Goal: Navigation & Orientation: Find specific page/section

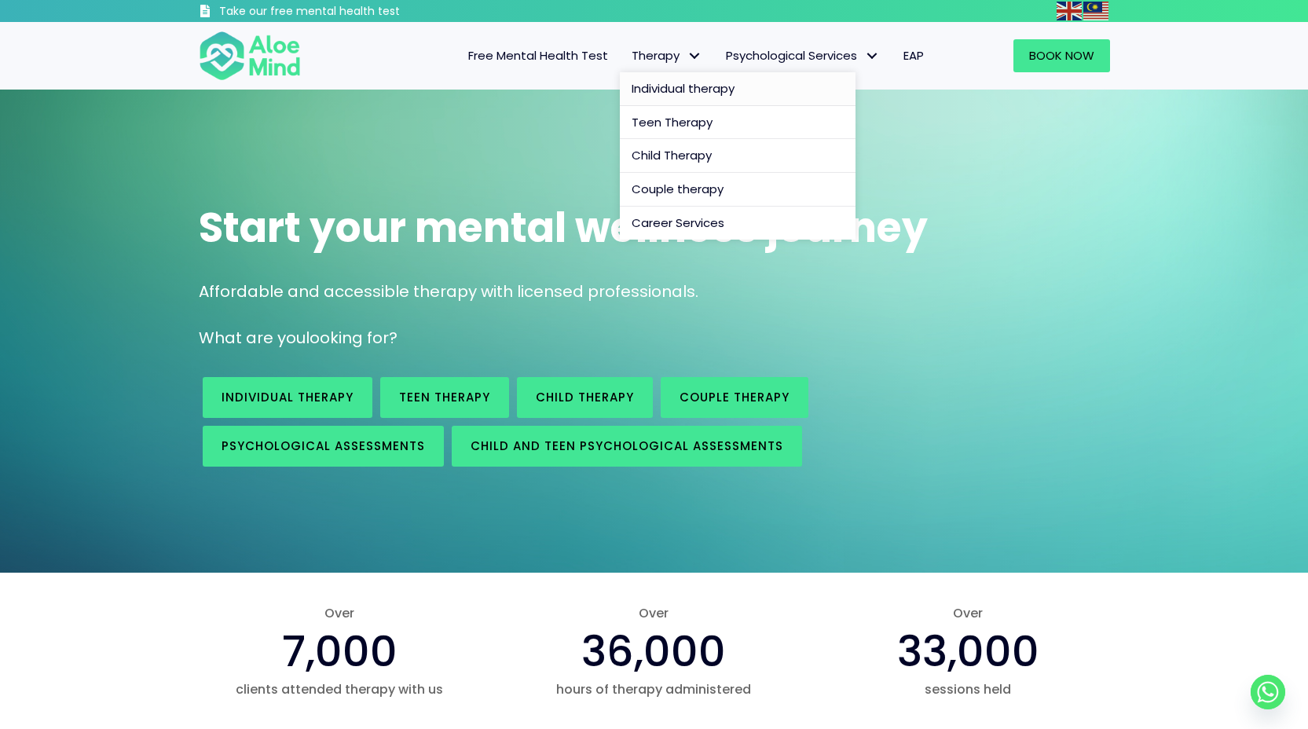
click at [676, 81] on span "Individual therapy" at bounding box center [683, 88] width 103 height 16
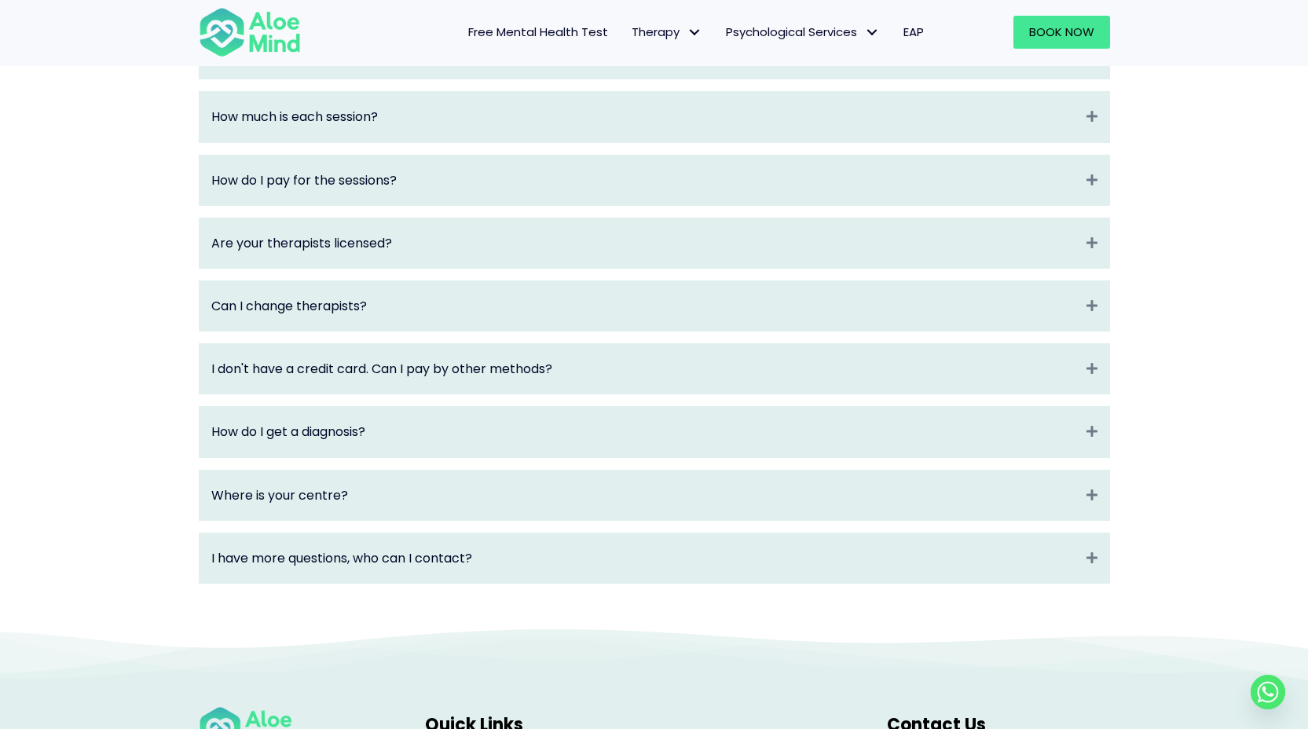
scroll to position [2017, 0]
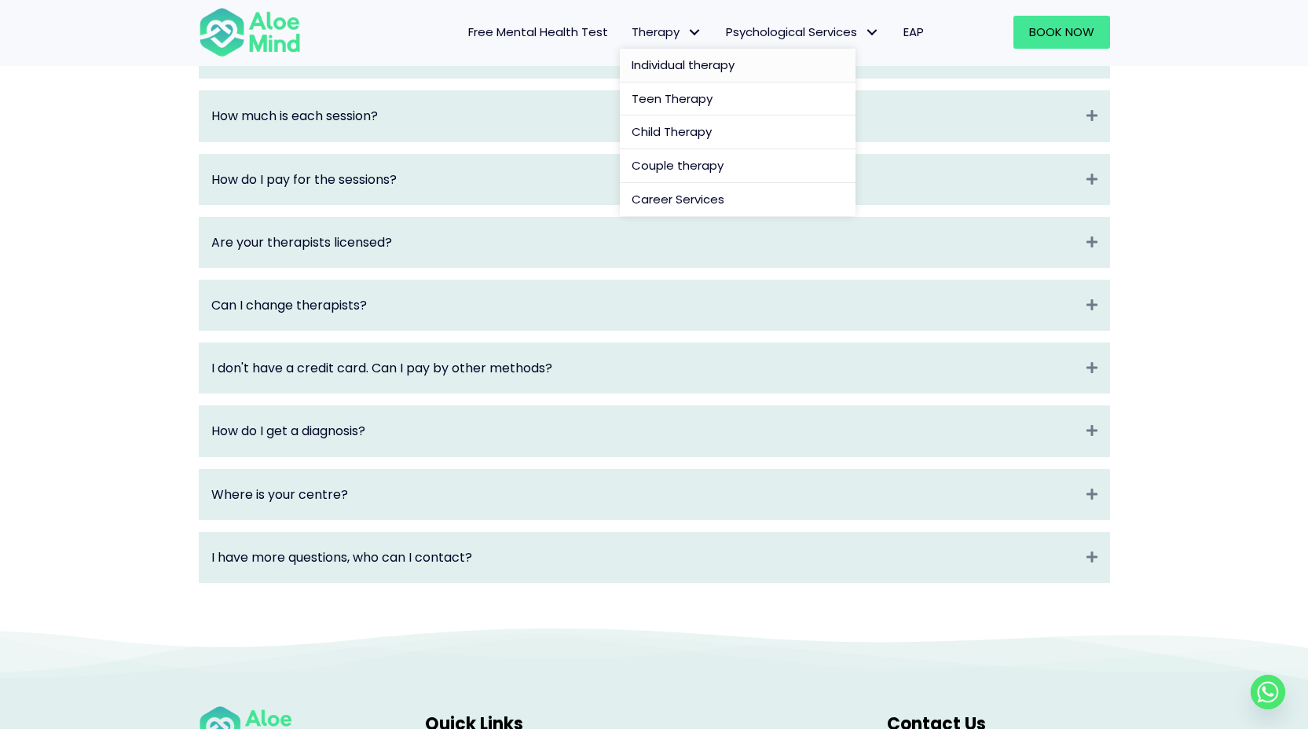
click at [683, 64] on span "Individual therapy" at bounding box center [683, 65] width 103 height 16
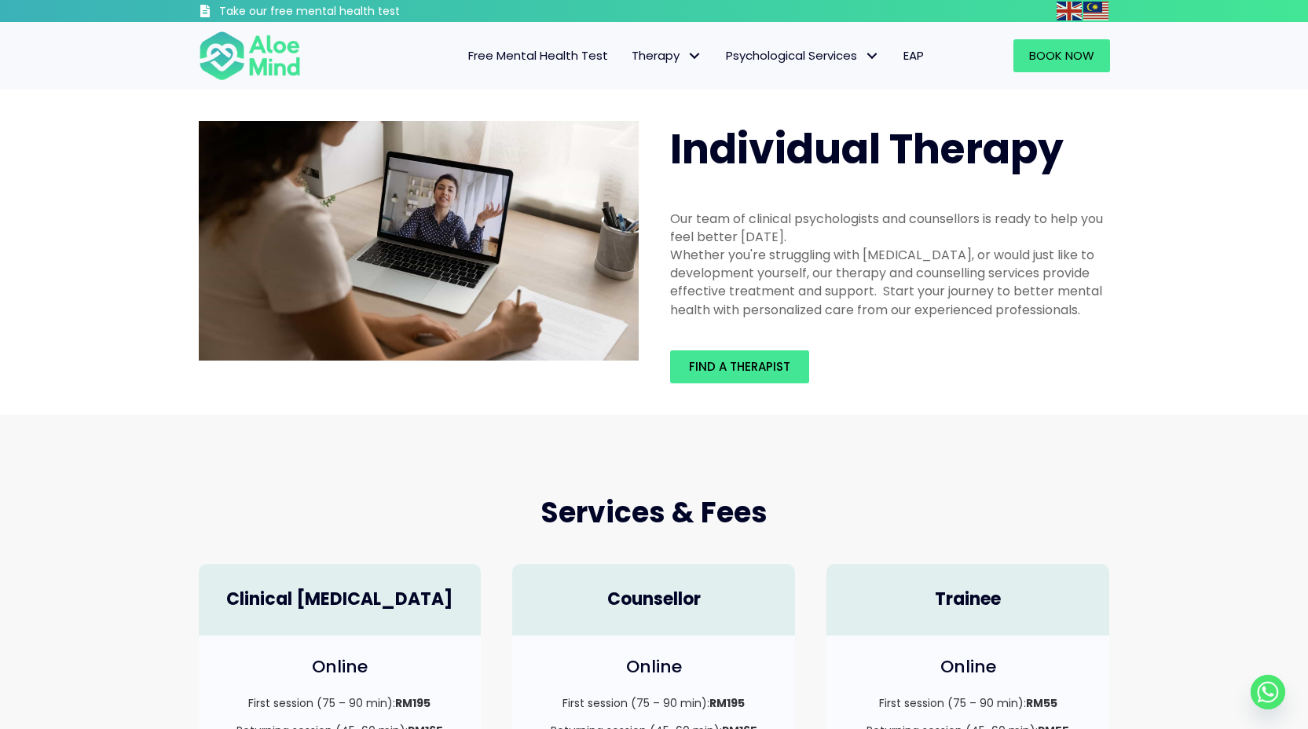
scroll to position [3, 0]
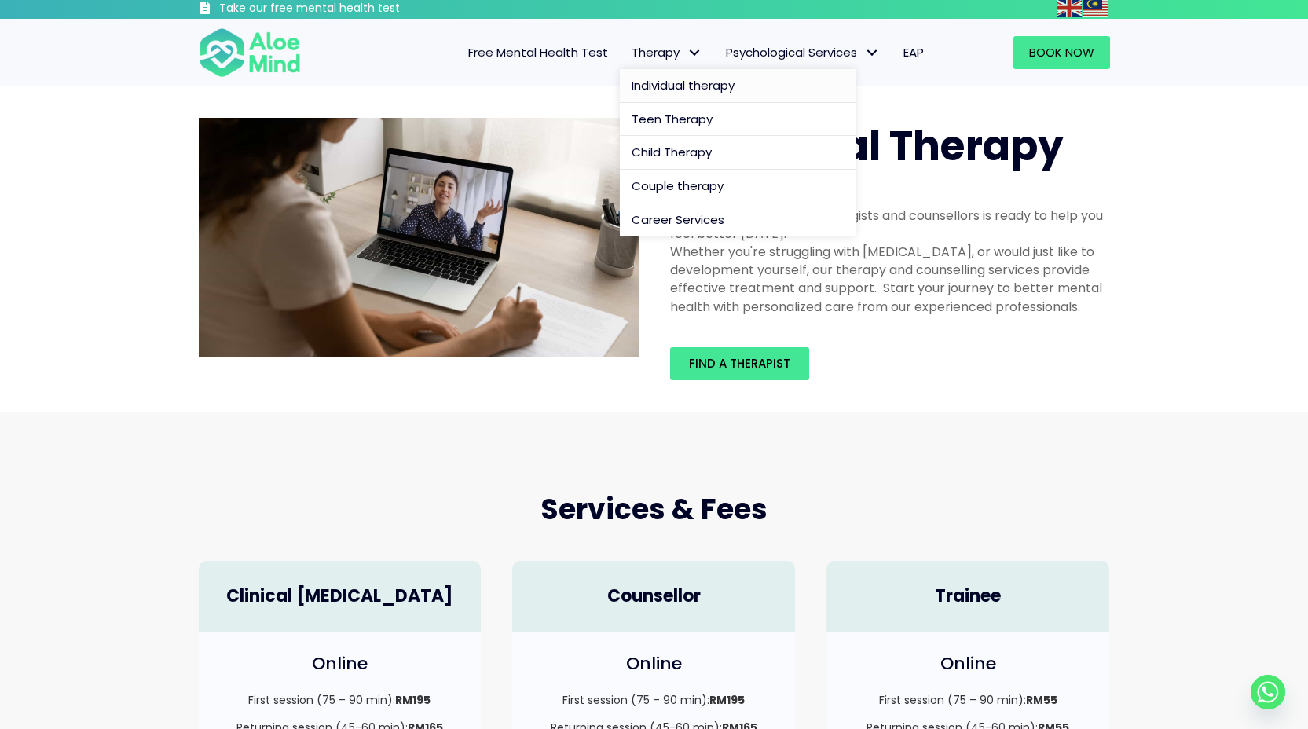
click at [650, 49] on span "Therapy" at bounding box center [667, 52] width 71 height 16
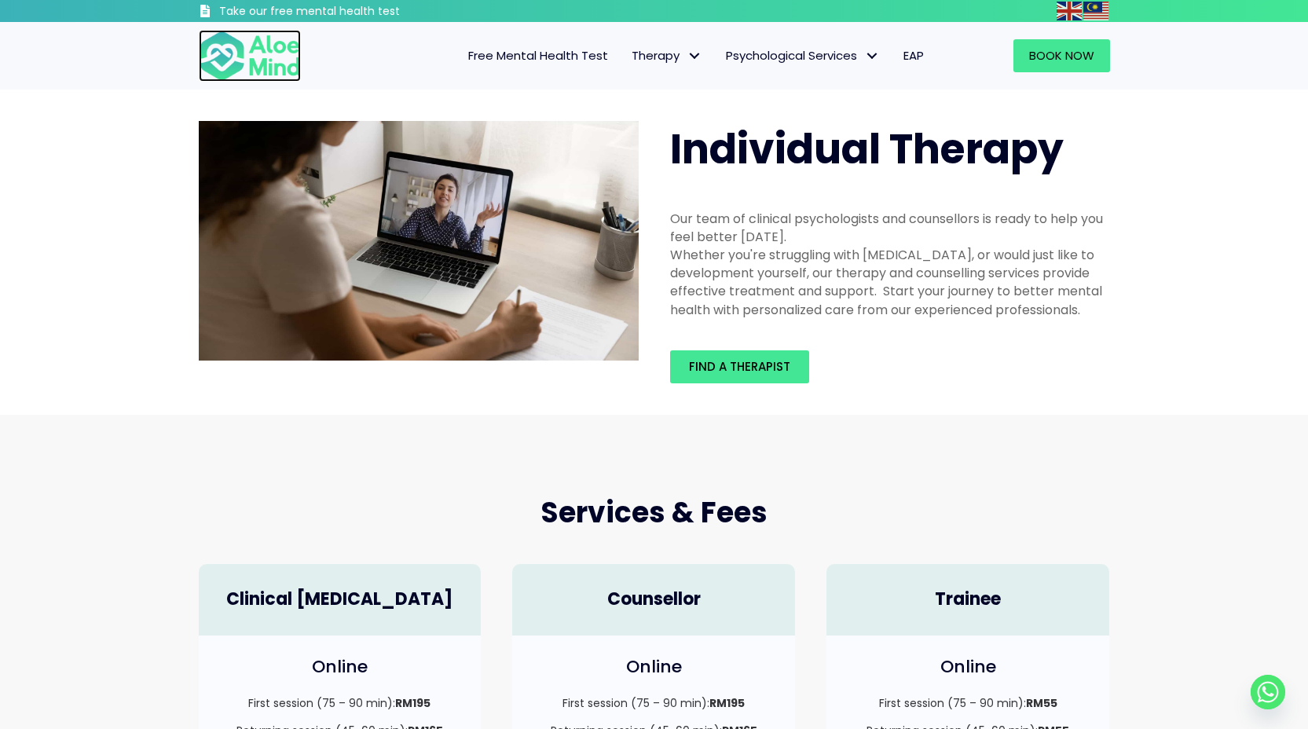
click at [280, 56] on img at bounding box center [250, 56] width 102 height 52
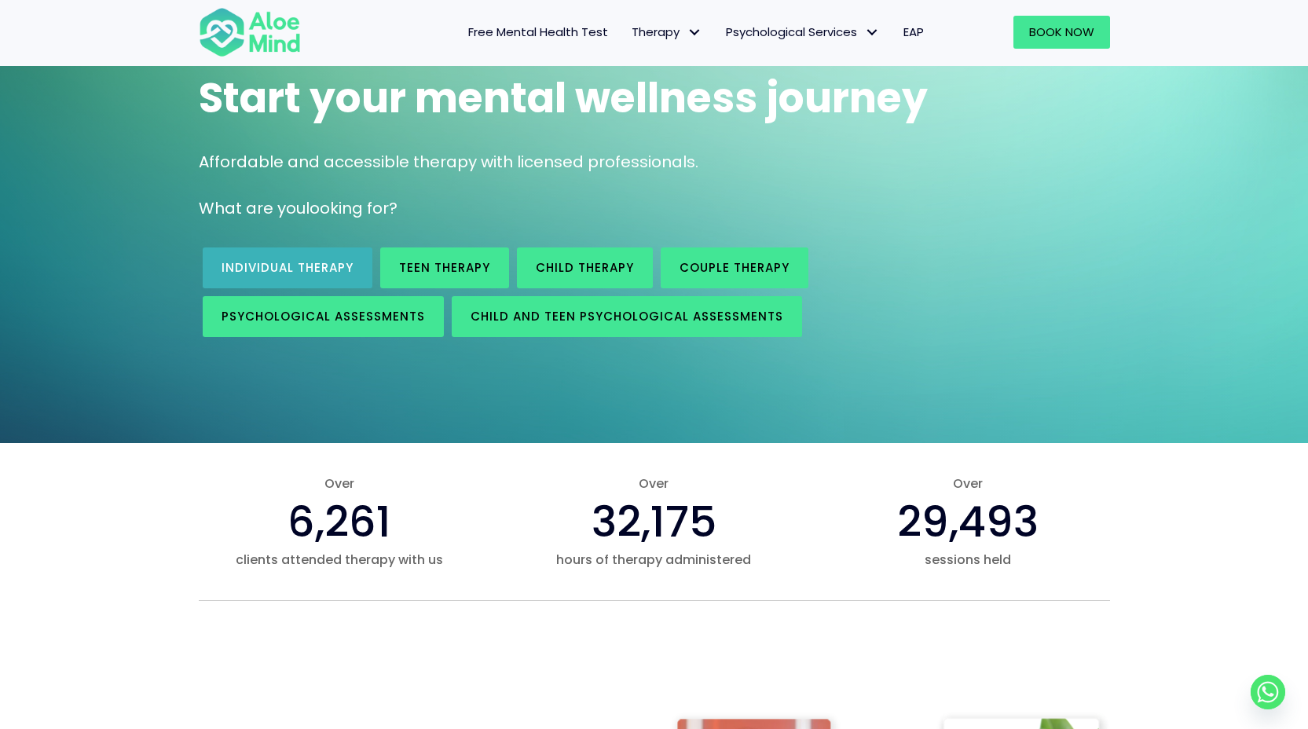
scroll to position [128, 0]
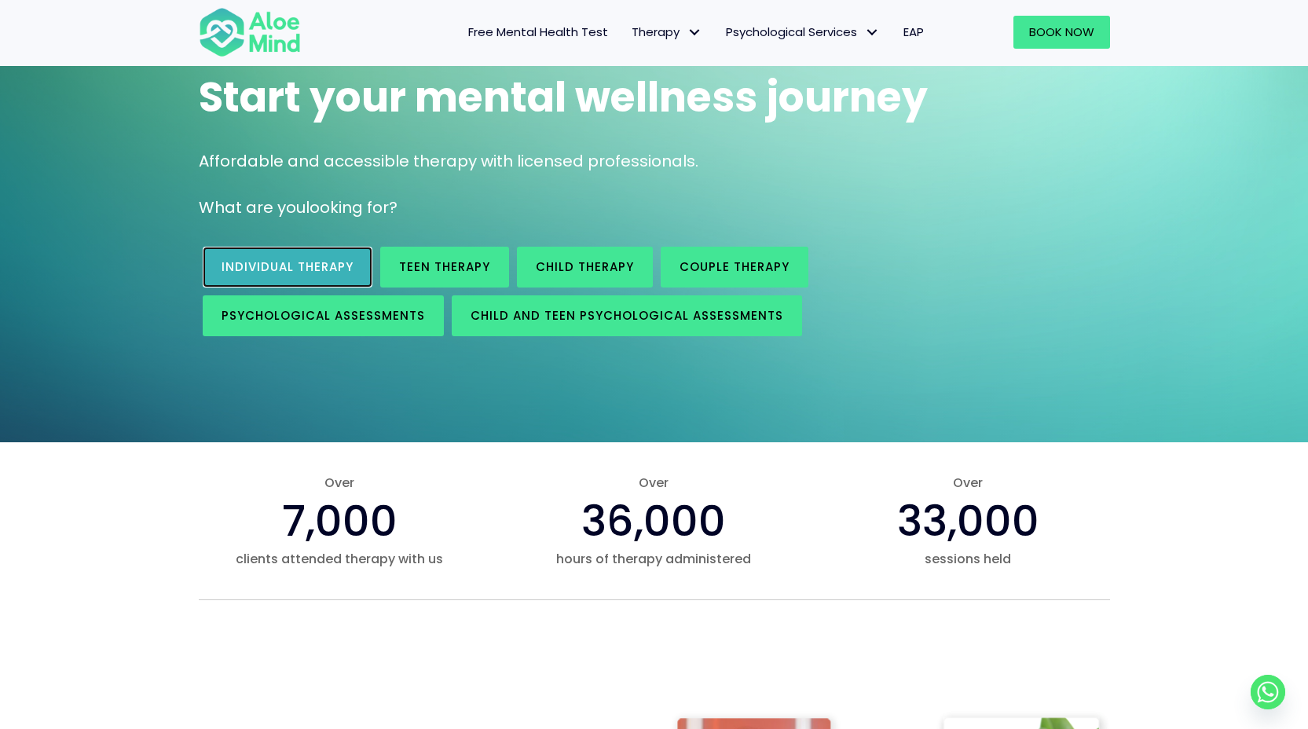
click at [270, 262] on span "Individual therapy" at bounding box center [288, 266] width 132 height 16
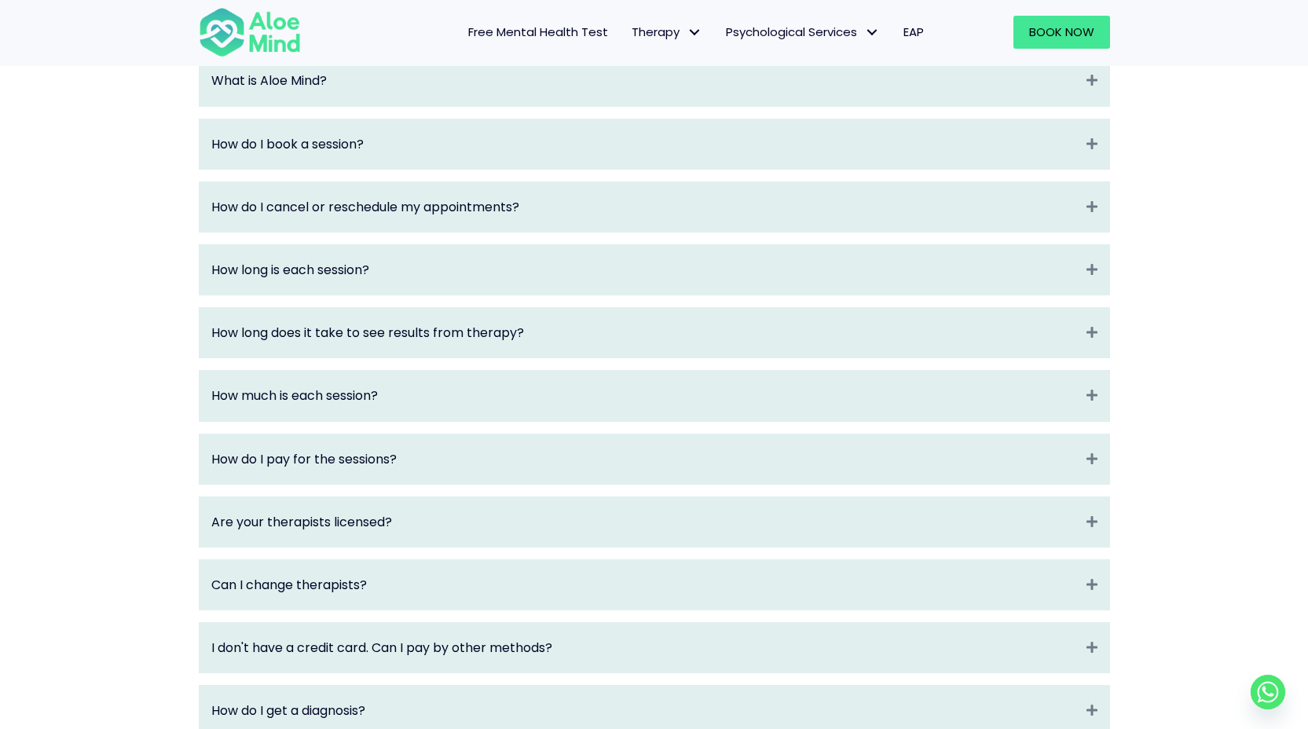
scroll to position [957, 0]
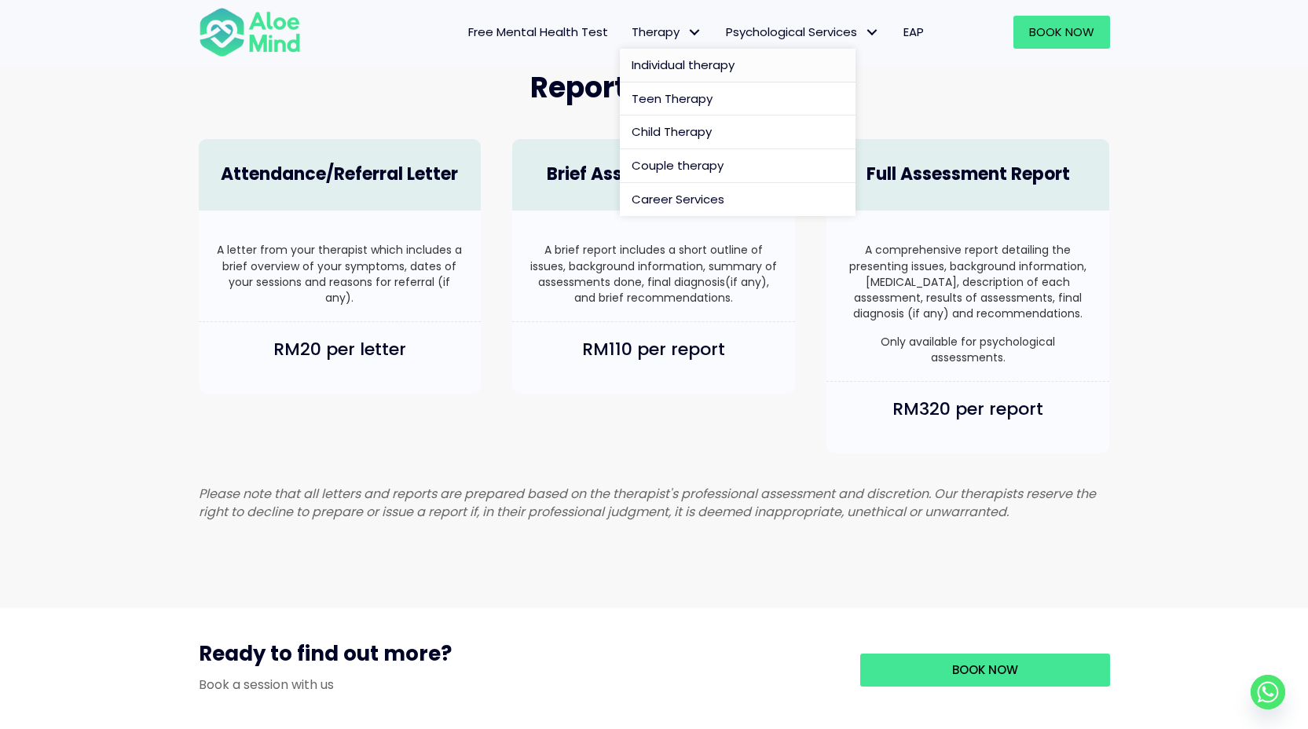
click at [702, 65] on span "Individual therapy" at bounding box center [683, 65] width 103 height 16
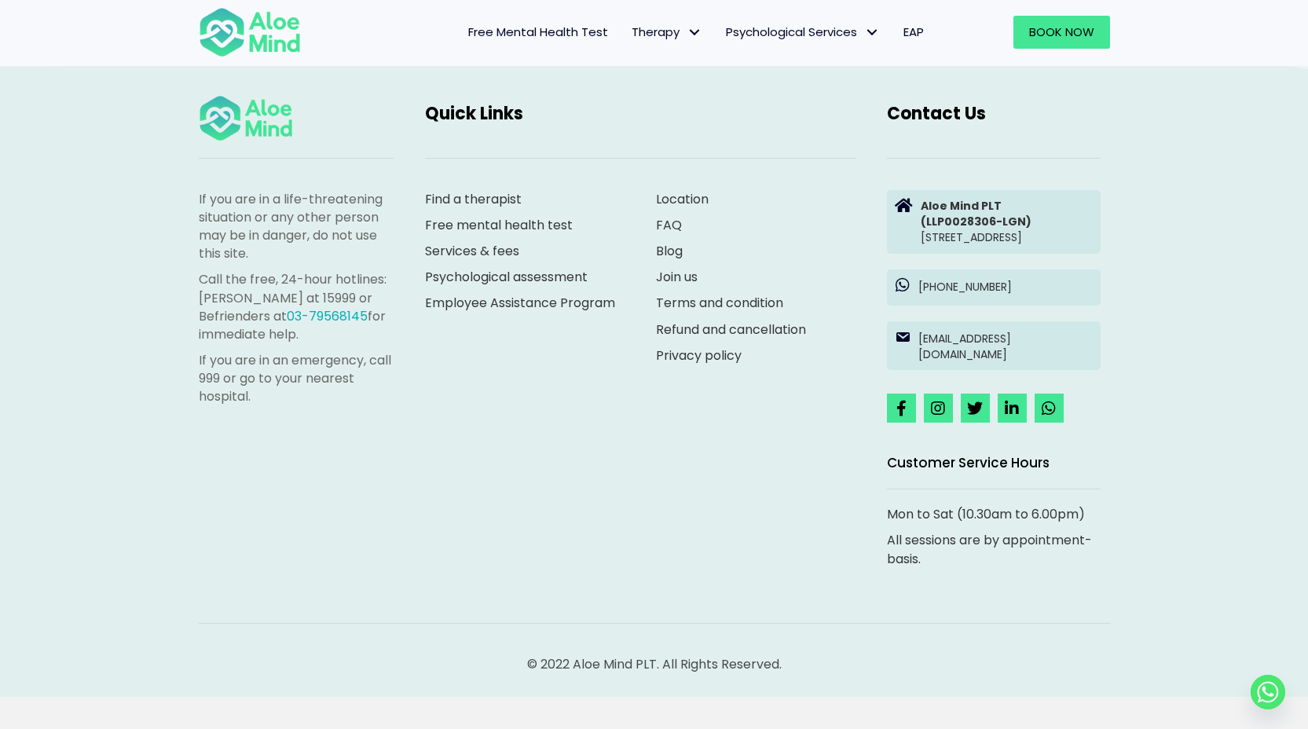
scroll to position [2629, 0]
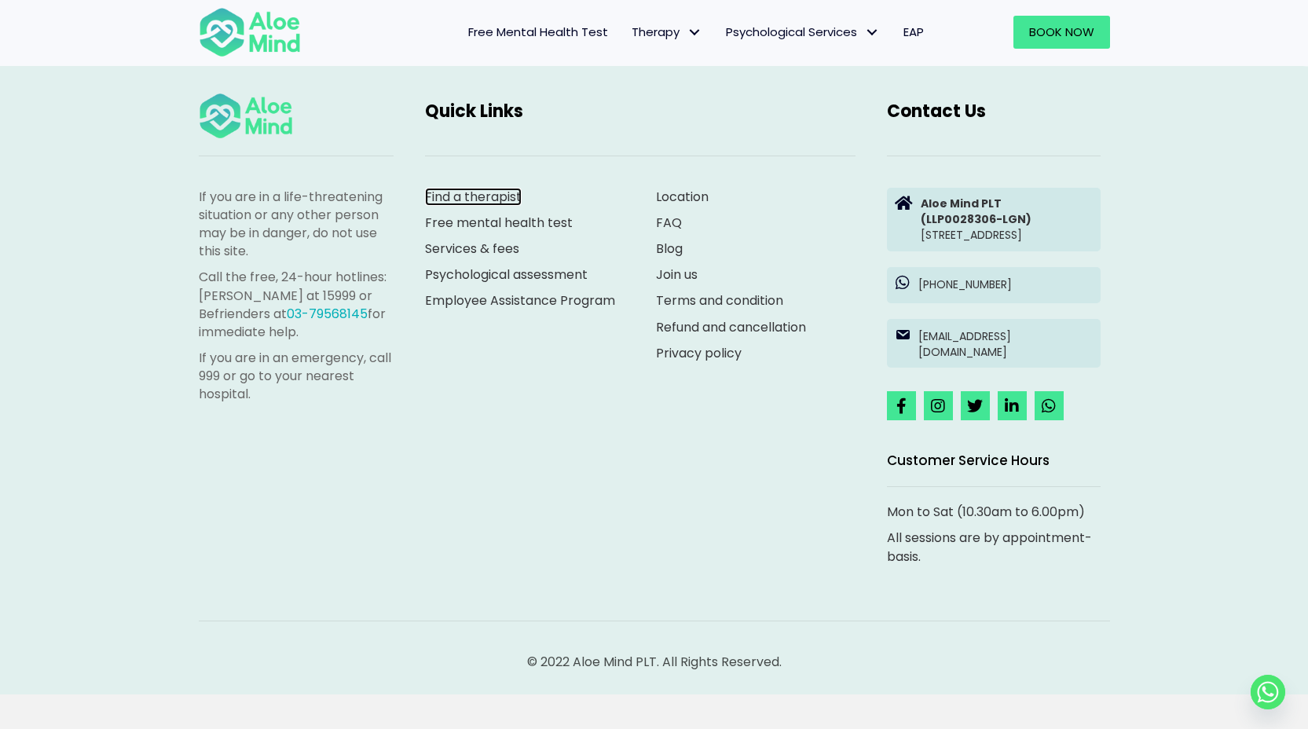
click at [508, 206] on link "Find a therapist" at bounding box center [473, 197] width 97 height 18
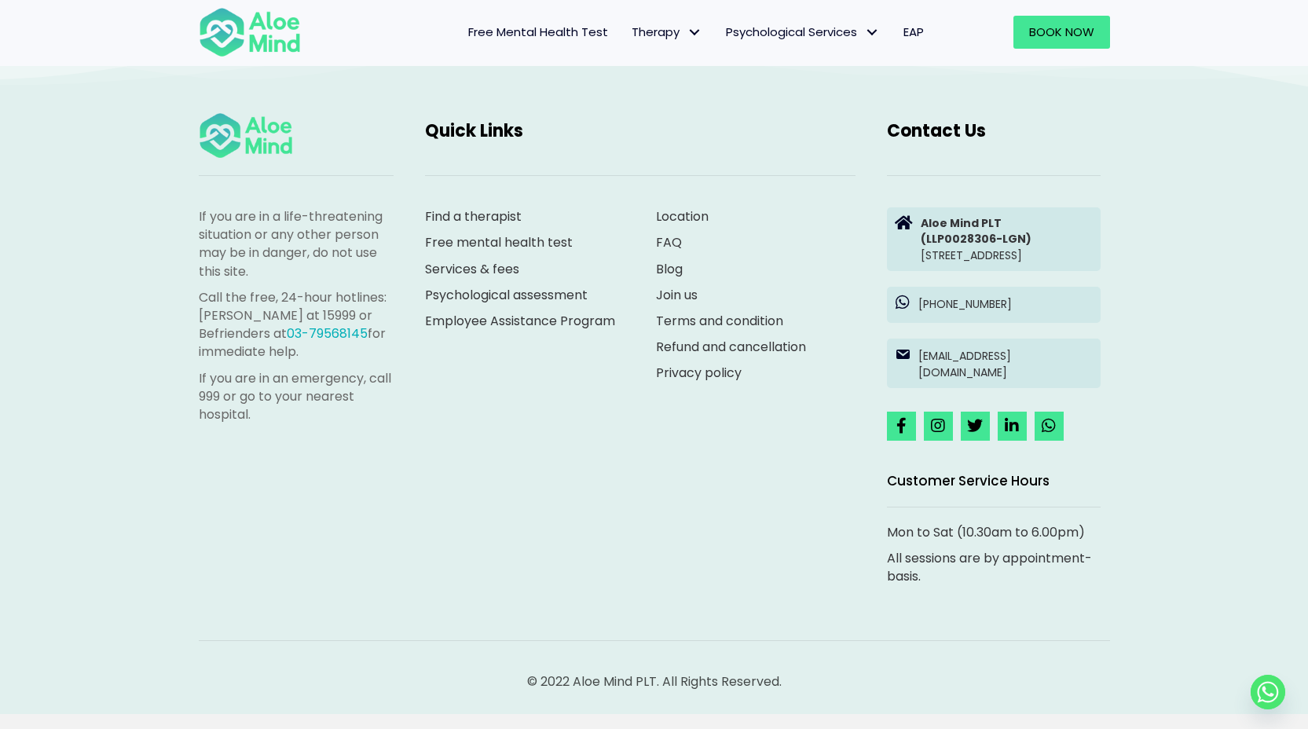
scroll to position [758, 0]
